Goal: Information Seeking & Learning: Check status

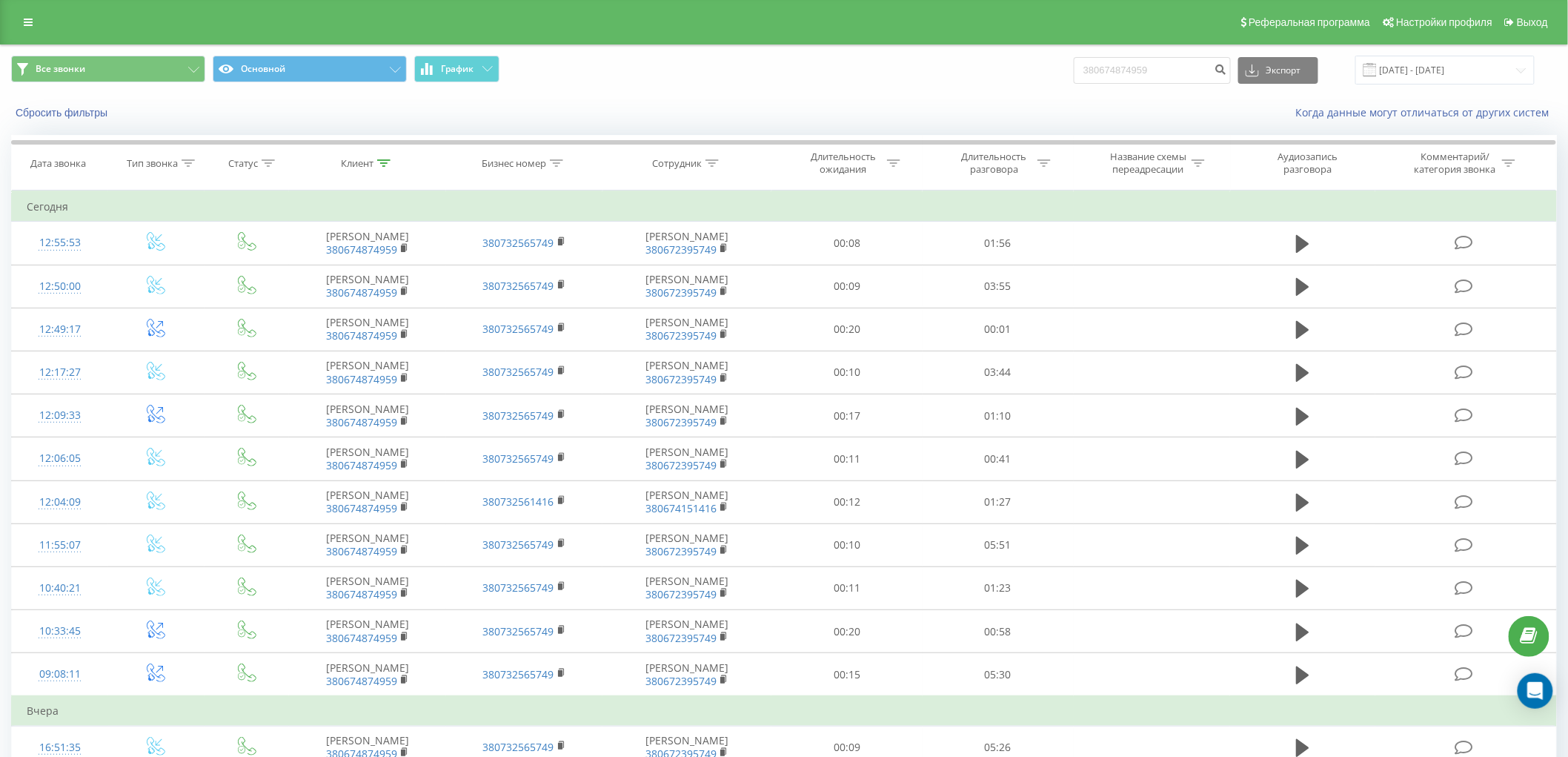
click at [382, 161] on icon at bounding box center [384, 163] width 14 height 7
click at [378, 270] on input "380674874959" at bounding box center [367, 269] width 130 height 26
type input "3"
click at [384, 295] on span "OK" at bounding box center [398, 298] width 41 height 23
